Goal: Task Accomplishment & Management: Use online tool/utility

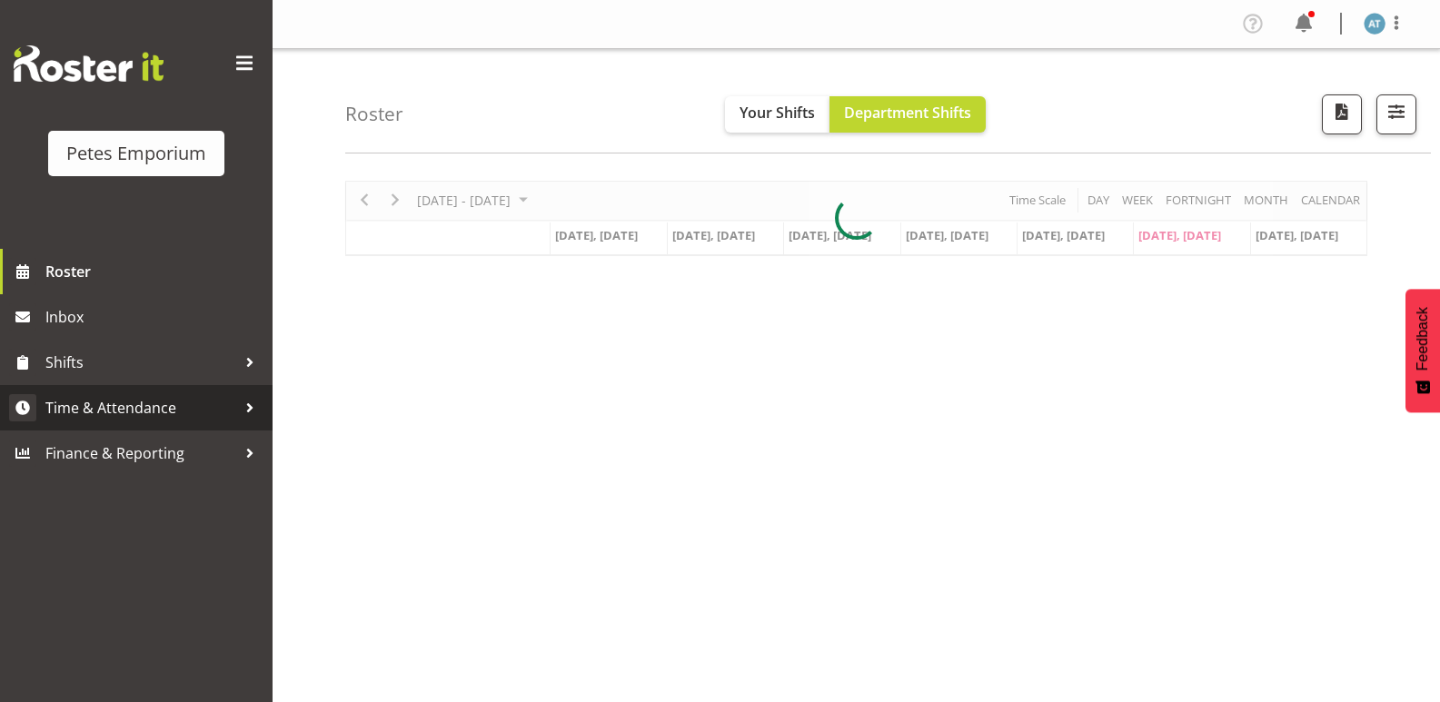
click at [162, 412] on span "Time & Attendance" at bounding box center [140, 407] width 191 height 27
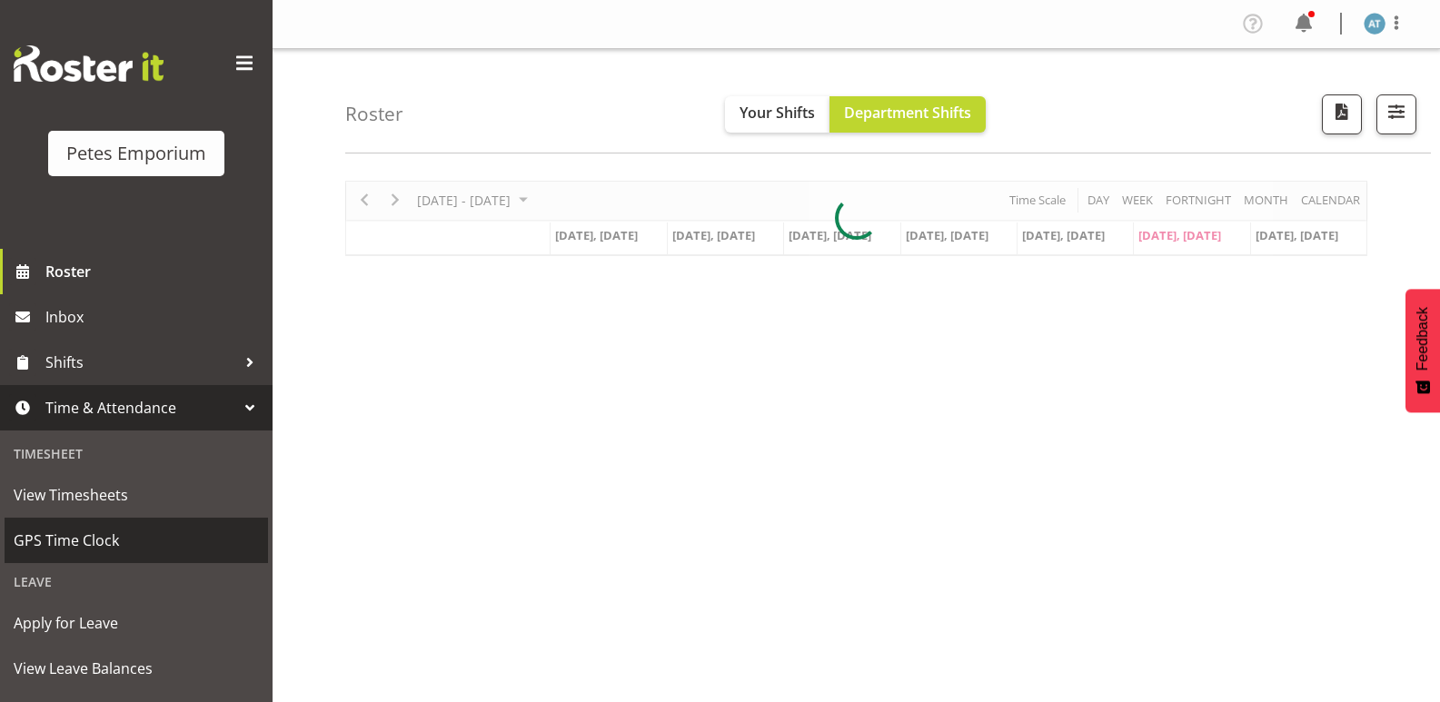
click at [163, 525] on link "GPS Time Clock" at bounding box center [137, 540] width 264 height 45
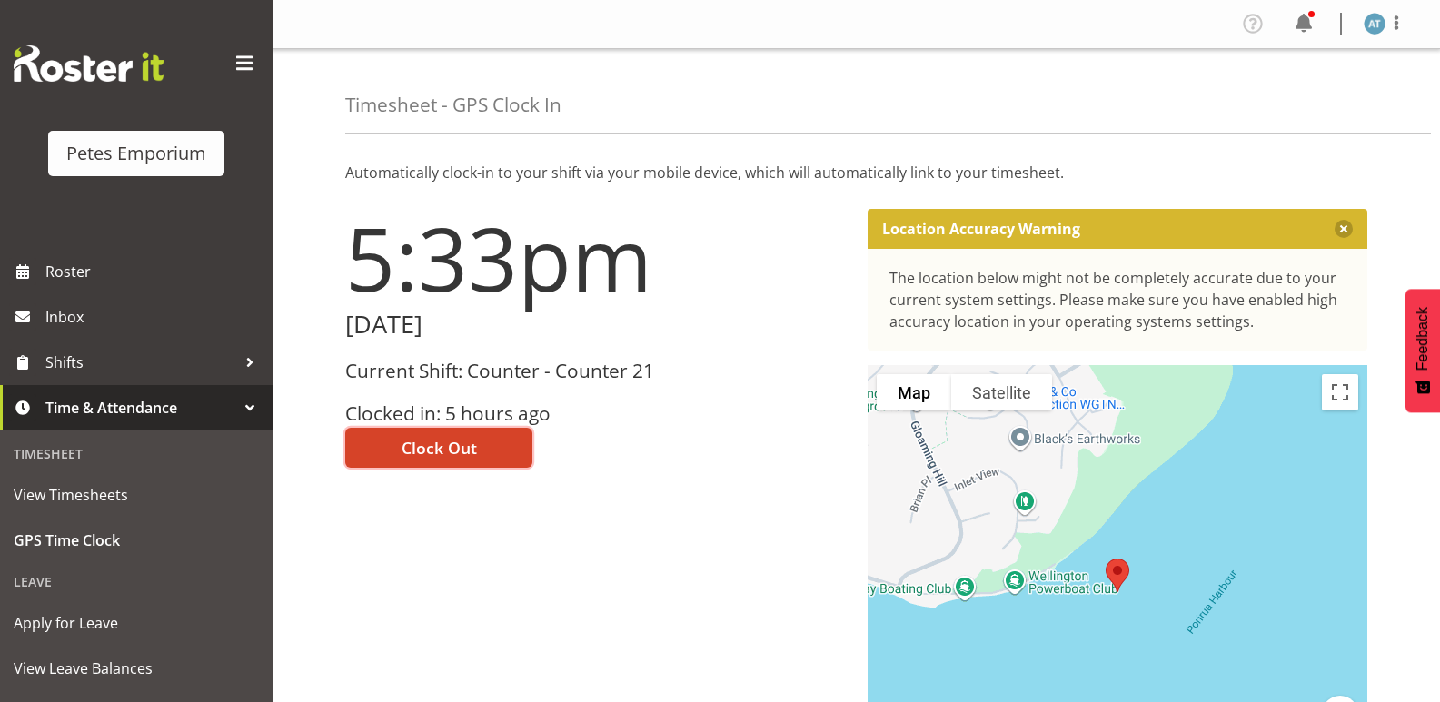
click at [499, 453] on button "Clock Out" at bounding box center [438, 448] width 187 height 40
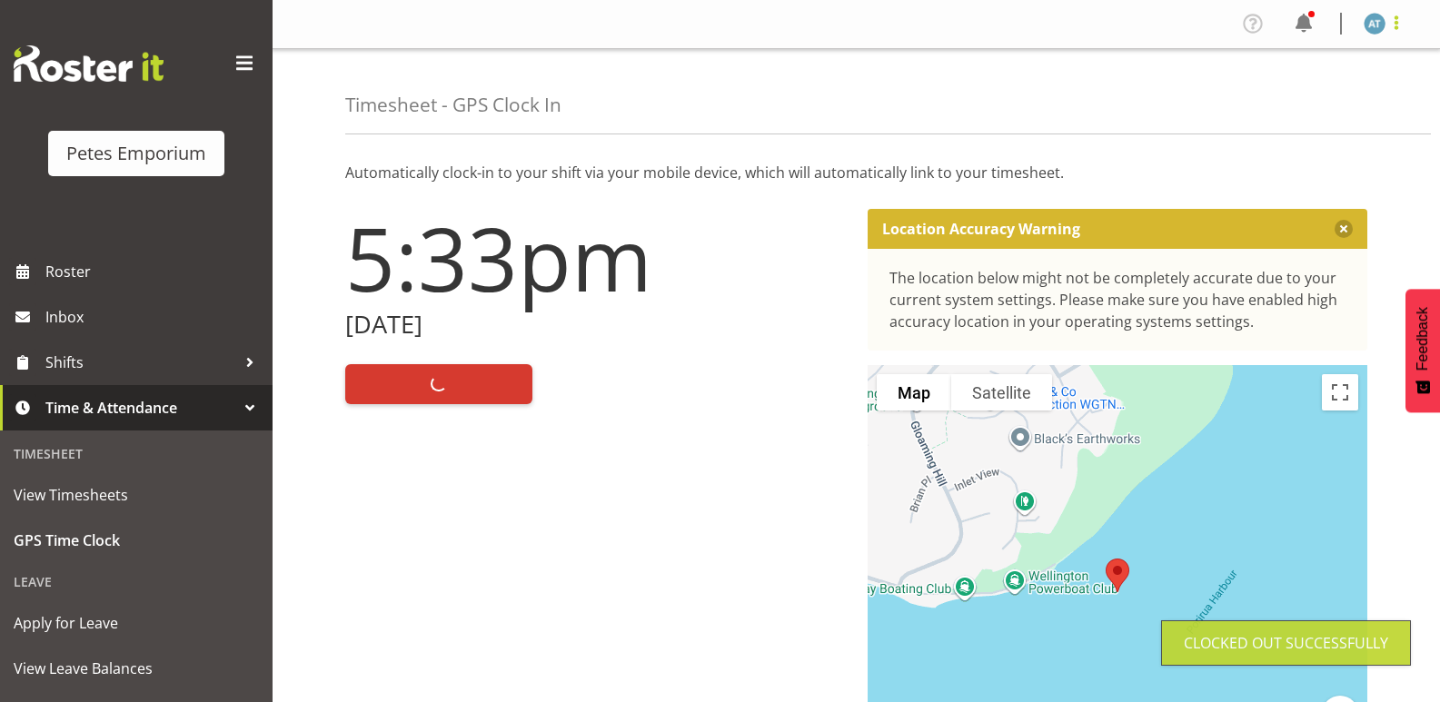
click at [1395, 24] on span at bounding box center [1397, 23] width 22 height 22
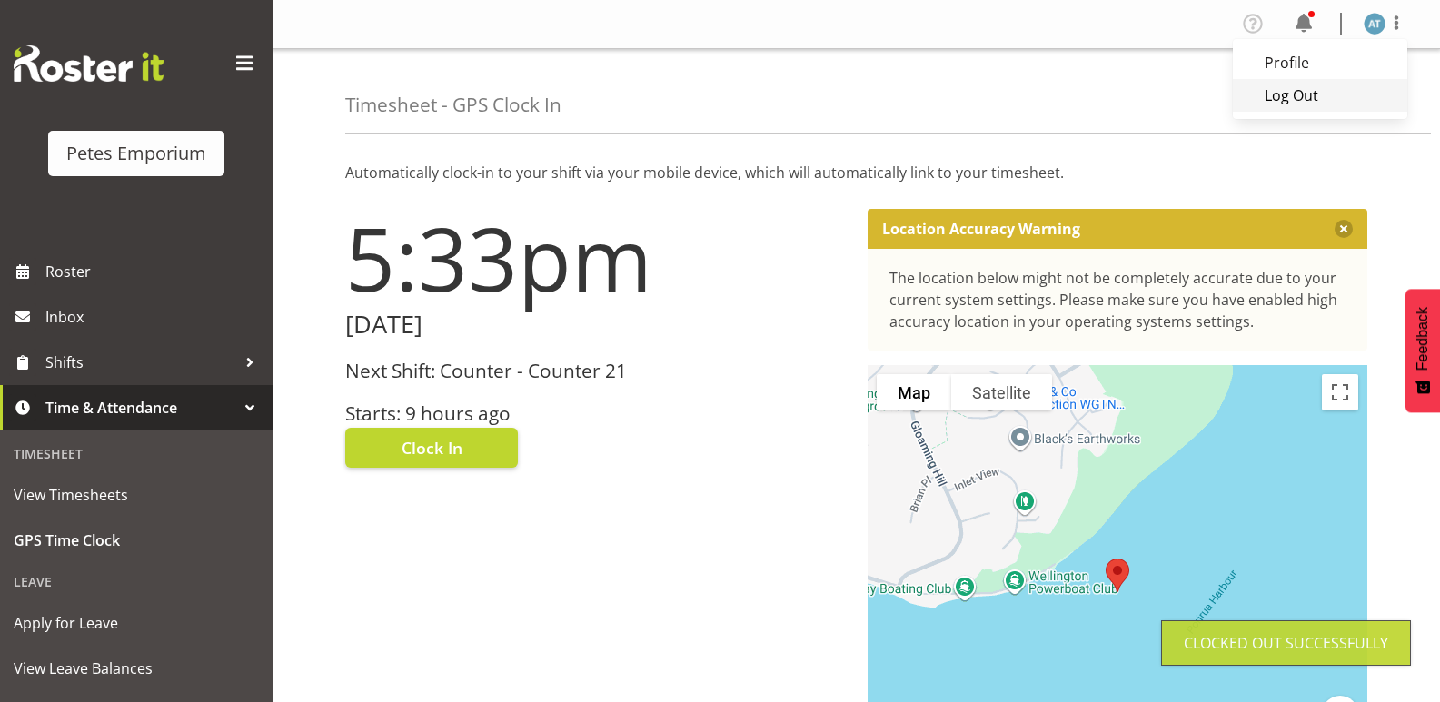
click at [1351, 100] on link "Log Out" at bounding box center [1320, 95] width 174 height 33
